Goal: Information Seeking & Learning: Understand process/instructions

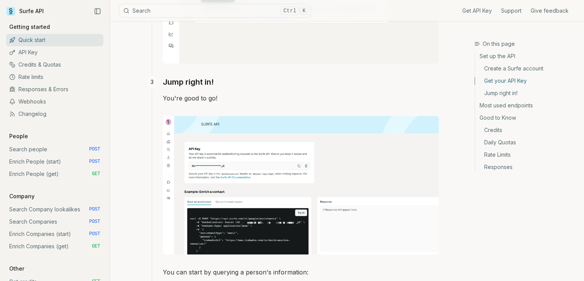
scroll to position [513, 0]
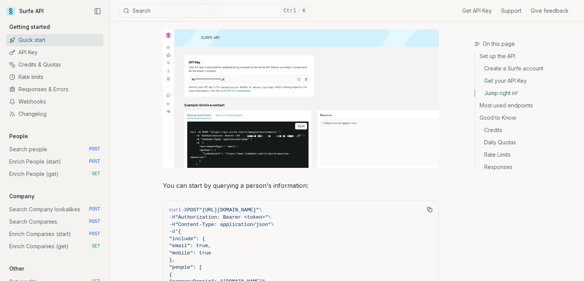
scroll to position [581, 0]
click at [24, 51] on link "API Key" at bounding box center [54, 52] width 97 height 12
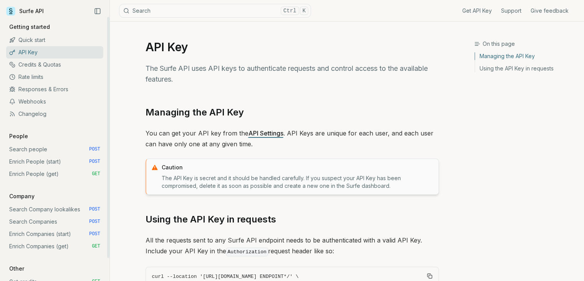
scroll to position [98, 0]
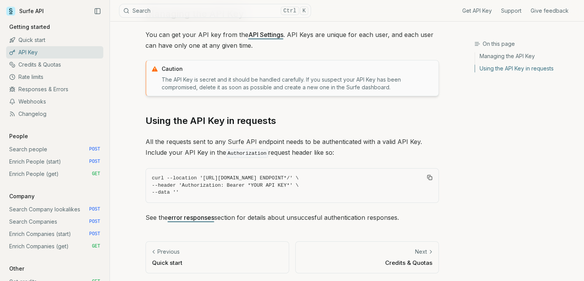
click at [244, 268] on link "Previous Quick start" at bounding box center [218, 257] width 144 height 32
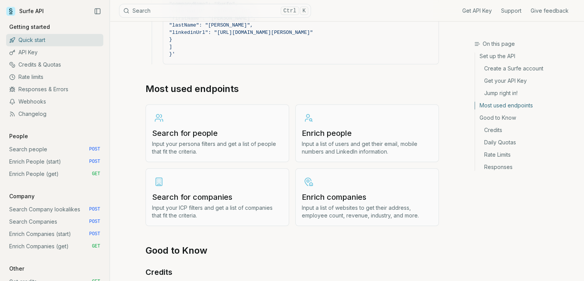
scroll to position [848, 0]
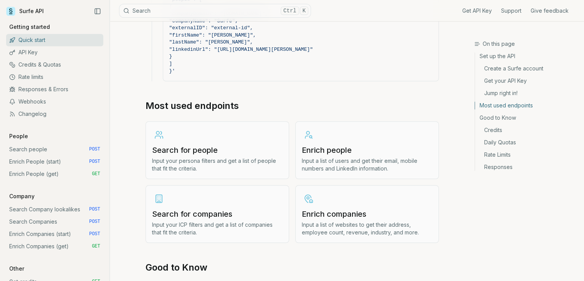
click at [341, 144] on h3 "Enrich people" at bounding box center [367, 149] width 131 height 11
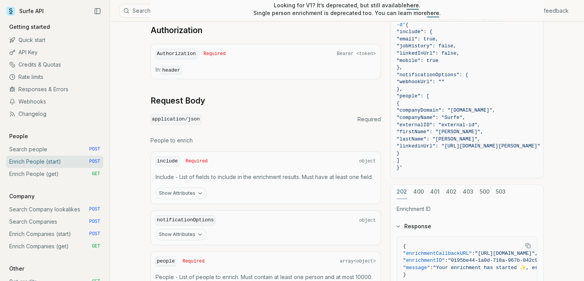
scroll to position [348, 0]
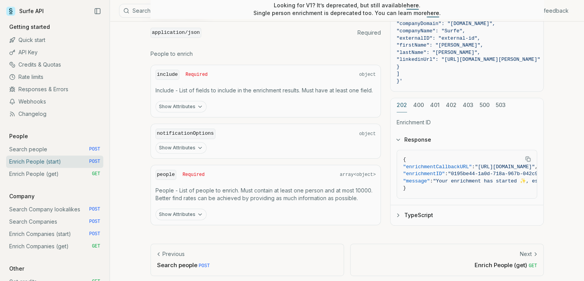
click at [443, 250] on div "Next" at bounding box center [447, 254] width 181 height 8
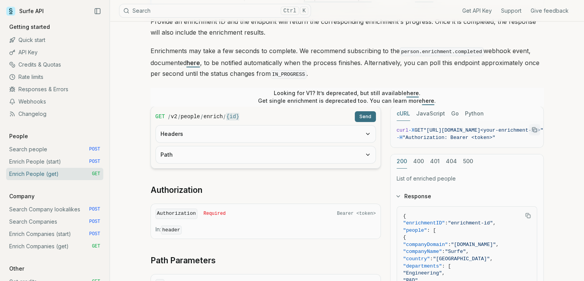
scroll to position [78, 0]
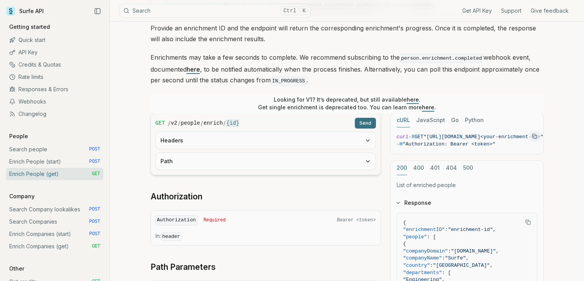
click at [365, 120] on button "Send" at bounding box center [365, 123] width 21 height 11
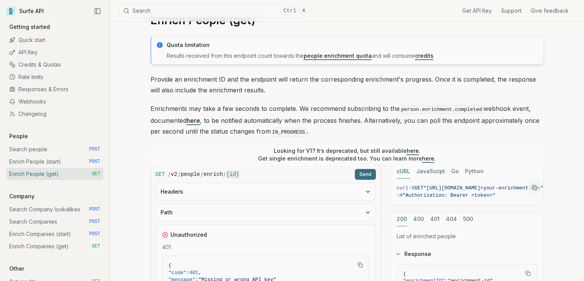
scroll to position [0, 0]
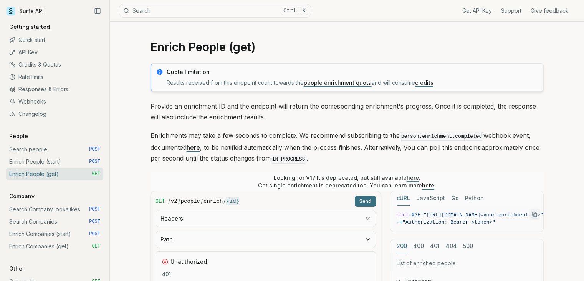
click at [480, 10] on link "Get API Key" at bounding box center [478, 11] width 30 height 8
